Goal: Navigation & Orientation: Find specific page/section

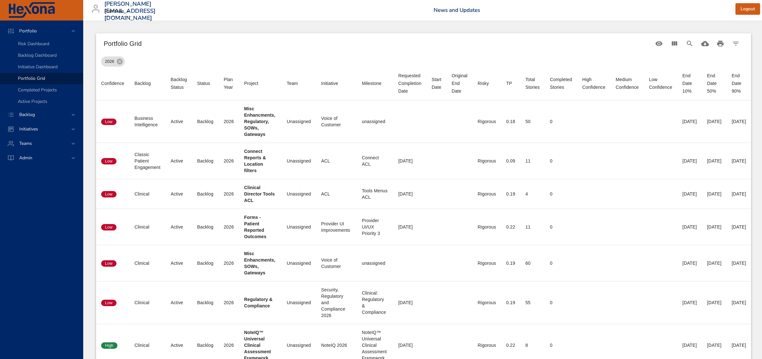
scroll to position [348, 0]
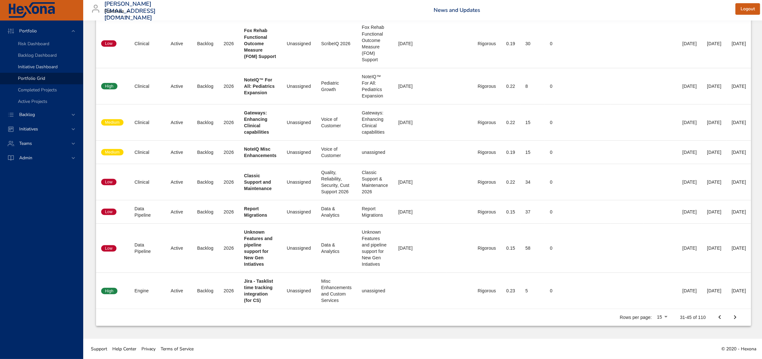
click at [30, 63] on link "Initiative Dashboard" at bounding box center [41, 67] width 83 height 12
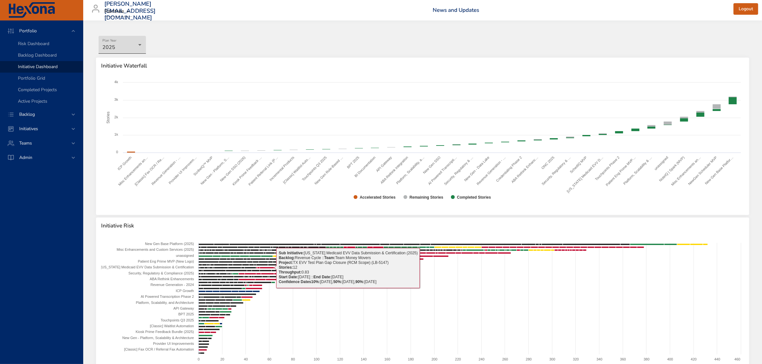
click at [120, 45] on body "Portfolio Risk Dashboard Backlog Dashboard Initiative Dashboard Portfolio Grid …" at bounding box center [381, 182] width 762 height 364
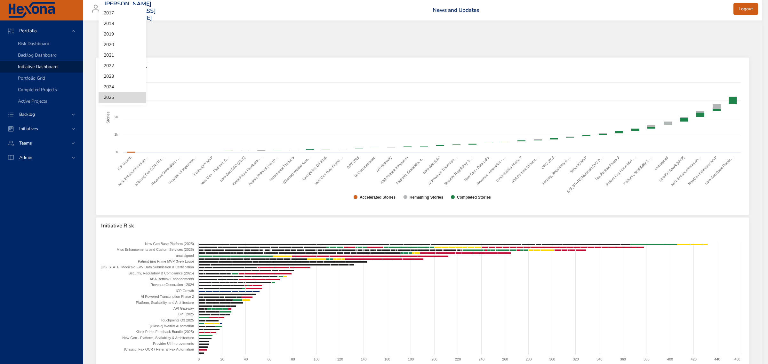
click at [44, 78] on div at bounding box center [384, 182] width 768 height 364
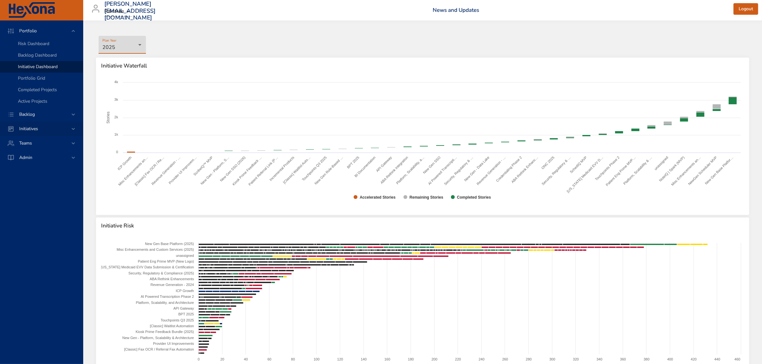
click at [47, 127] on div "Initiatives" at bounding box center [42, 129] width 56 height 7
click at [47, 31] on div "Portfolio" at bounding box center [42, 31] width 56 height 7
click at [40, 53] on span "Backlog Dashboard" at bounding box center [37, 55] width 39 height 6
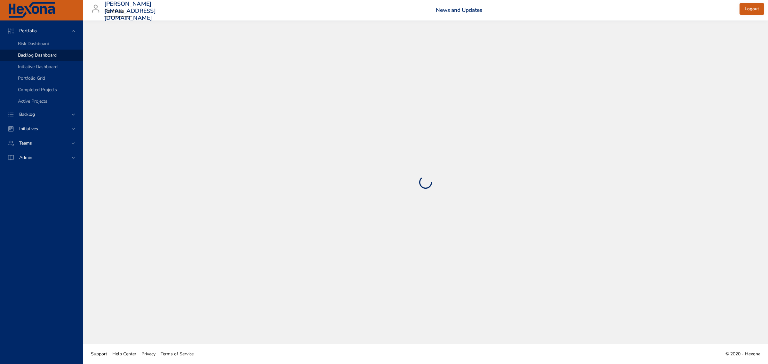
select select "***"
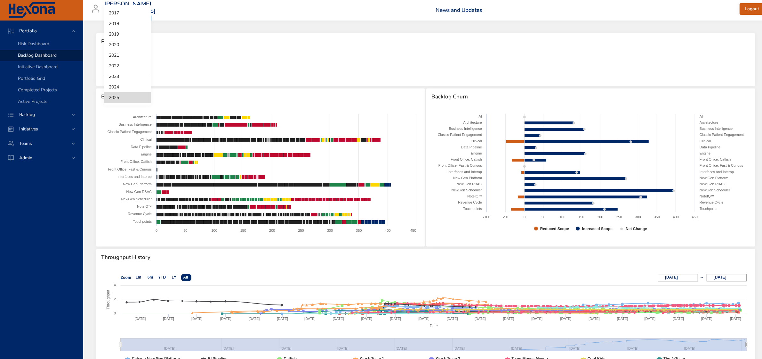
click at [120, 63] on body "Portfolio Risk Dashboard Backlog Dashboard Initiative Dashboard Portfolio Grid …" at bounding box center [381, 179] width 762 height 359
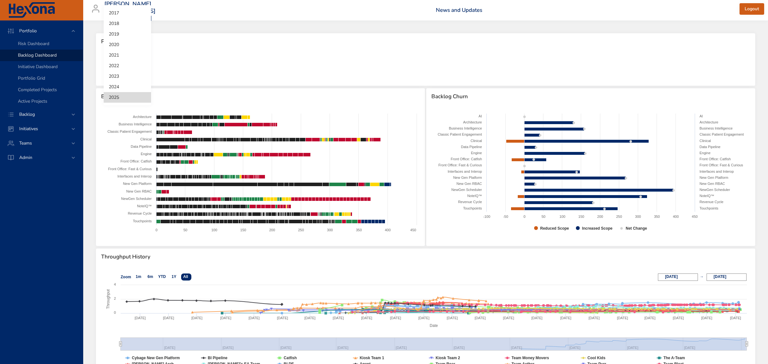
click at [310, 87] on div at bounding box center [384, 182] width 768 height 364
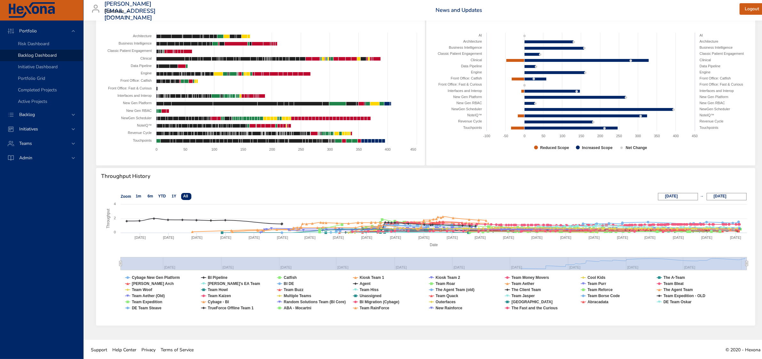
scroll to position [82, 0]
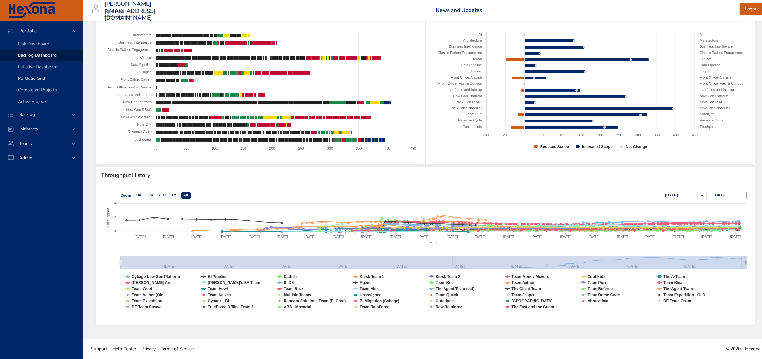
click at [38, 76] on span "Portfolio Grid" at bounding box center [31, 78] width 27 height 6
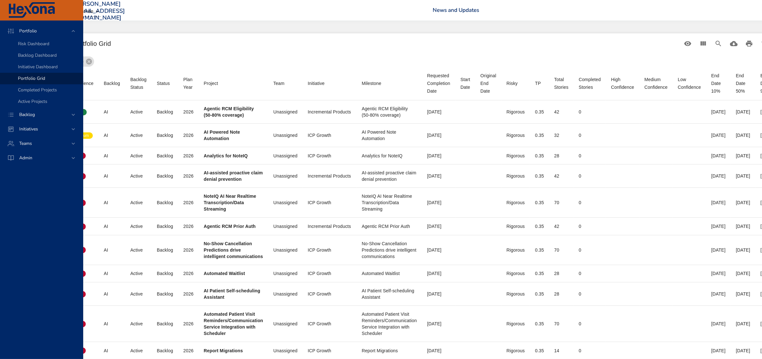
scroll to position [0, 30]
click at [36, 117] on div "Backlog" at bounding box center [42, 114] width 56 height 7
click at [39, 57] on span "Backlog Details" at bounding box center [33, 58] width 31 height 6
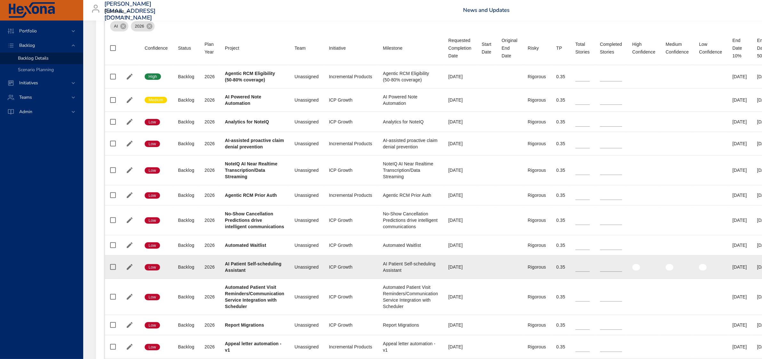
scroll to position [106, 0]
